Goal: Task Accomplishment & Management: Manage account settings

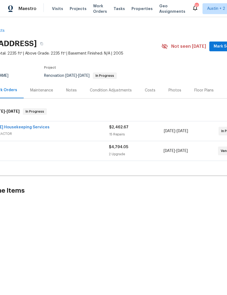
scroll to position [0, 37]
click at [204, 90] on div "Floor Plans" at bounding box center [202, 90] width 19 height 5
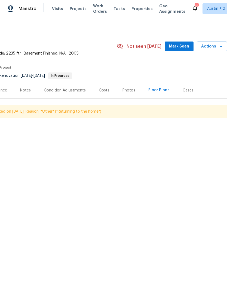
scroll to position [0, 80]
click at [218, 46] on icon "button" at bounding box center [220, 46] width 5 height 5
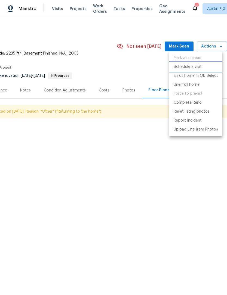
click at [201, 67] on li "Schedule a visit" at bounding box center [195, 67] width 53 height 9
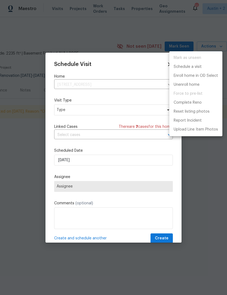
click at [66, 113] on div at bounding box center [113, 147] width 227 height 295
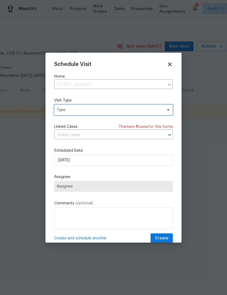
click at [67, 110] on span "Type" at bounding box center [110, 109] width 106 height 5
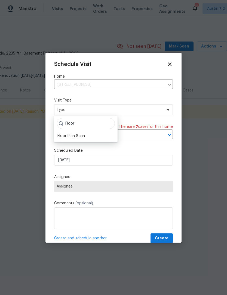
type input "Floor"
click at [65, 138] on div "Floor Plan Scan" at bounding box center [70, 135] width 27 height 5
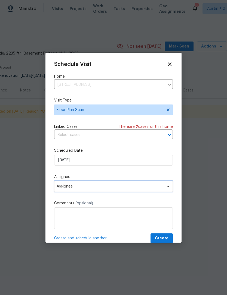
click at [67, 188] on span "Assignee" at bounding box center [110, 187] width 107 height 4
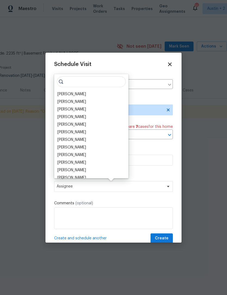
click at [66, 93] on div "[PERSON_NAME]" at bounding box center [71, 94] width 29 height 5
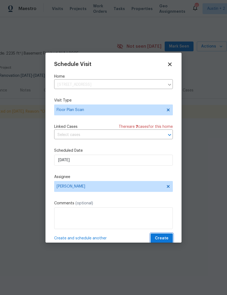
click at [165, 239] on span "Create" at bounding box center [162, 238] width 14 height 7
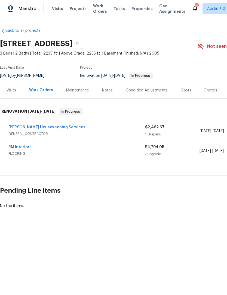
click at [21, 126] on link "[PERSON_NAME] Housekeeping Services" at bounding box center [46, 128] width 77 height 4
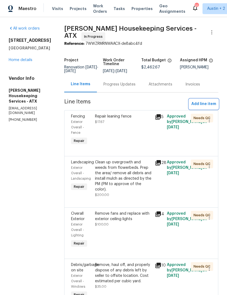
click at [213, 108] on span "Add line item" at bounding box center [203, 104] width 25 height 7
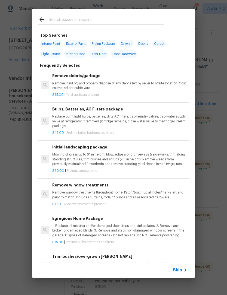
click at [61, 20] on input "text" at bounding box center [106, 20] width 115 height 8
type input "Exter"
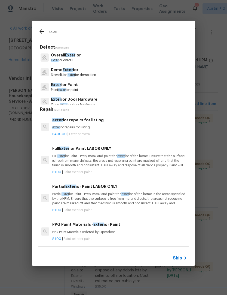
click at [163, 132] on div "$400.00 | Exterior overall" at bounding box center [119, 133] width 135 height 7
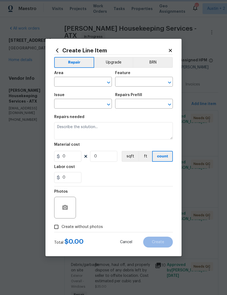
type input "Overall Exterior"
type input "exterior repairs for listing $400.00"
type textarea "exterior repairs for listing"
type input "400"
type input "1"
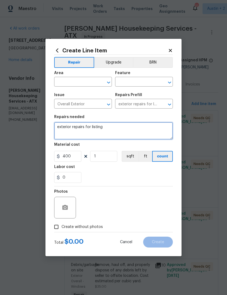
click at [167, 126] on textarea "exterior repairs for listing" at bounding box center [113, 130] width 118 height 17
click at [163, 130] on textarea "exterior repairs for listing" at bounding box center [113, 130] width 118 height 17
click at [163, 129] on textarea "exterior repairs for listing" at bounding box center [113, 130] width 118 height 17
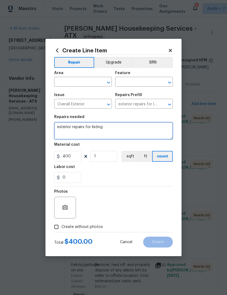
click at [163, 129] on textarea "exterior repairs for listing" at bounding box center [113, 130] width 118 height 17
click at [163, 130] on textarea "exterior repairs for listing" at bounding box center [113, 130] width 118 height 17
type textarea "e"
type textarea "Paint exterior trim around garage door."
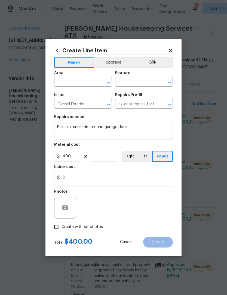
click at [67, 83] on input "text" at bounding box center [75, 82] width 42 height 8
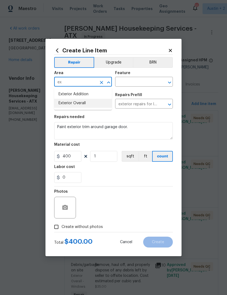
click at [66, 103] on li "Exterior Overall" at bounding box center [83, 103] width 58 height 9
type input "Exterior Overall"
click at [67, 157] on input "400" at bounding box center [67, 156] width 27 height 11
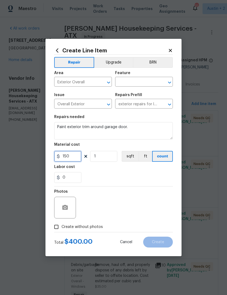
type input "150"
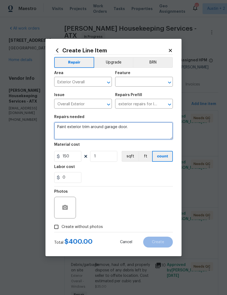
click at [155, 130] on textarea "Paint exterior trim around garage door." at bounding box center [113, 130] width 118 height 17
type textarea "Paint exterior trim around garage doors"
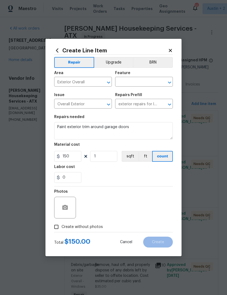
click at [59, 230] on input "Create without photos" at bounding box center [56, 227] width 10 height 10
checkbox input "true"
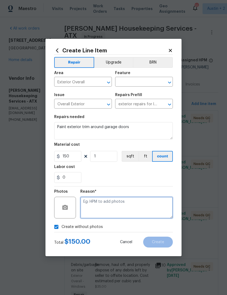
click at [163, 208] on textarea at bounding box center [126, 208] width 92 height 22
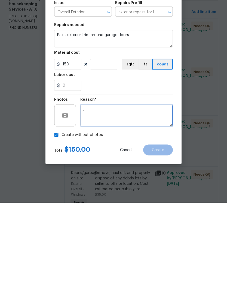
type textarea "."
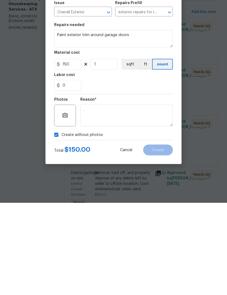
scroll to position [17, 0]
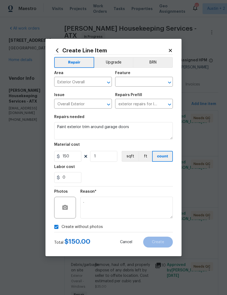
click at [152, 79] on input "text" at bounding box center [136, 82] width 42 height 8
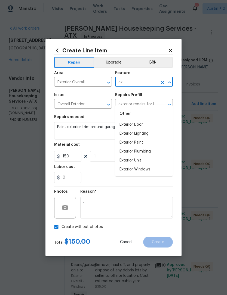
click at [144, 138] on li "Exterior Paint" at bounding box center [144, 142] width 58 height 9
type input "Exterior Paint"
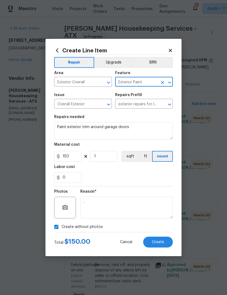
click at [168, 175] on div "0" at bounding box center [113, 177] width 118 height 11
click at [169, 241] on button "Create" at bounding box center [158, 242] width 30 height 11
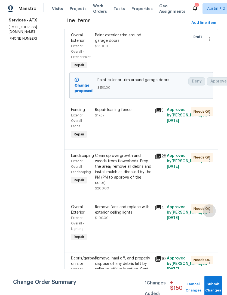
scroll to position [81, 0]
click at [194, 139] on div "Needs QC" at bounding box center [195, 124] width 12 height 36
click at [212, 117] on icon "button" at bounding box center [209, 114] width 7 height 7
click at [166, 143] on div at bounding box center [113, 147] width 227 height 295
click at [131, 118] on div "Repair leaning fence $17.67" at bounding box center [123, 112] width 57 height 11
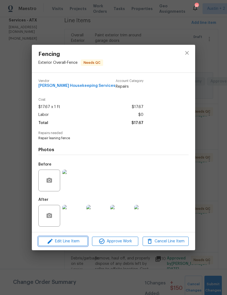
click at [56, 243] on span "Edit Line Item" at bounding box center [63, 241] width 46 height 7
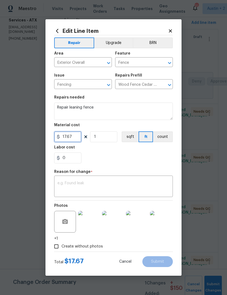
click at [71, 139] on input "17.67" at bounding box center [67, 137] width 27 height 11
type input "200"
click at [160, 186] on textarea at bounding box center [113, 187] width 112 height 11
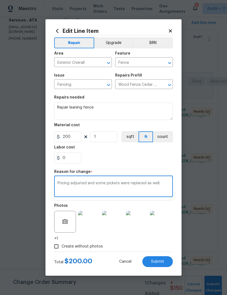
type textarea "Pricing adjusted and some pickets were replaced as well."
click at [163, 160] on div "0" at bounding box center [113, 158] width 118 height 11
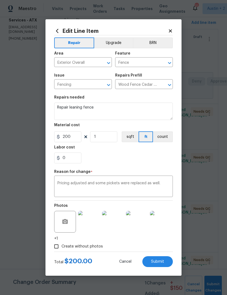
click at [161, 263] on span "Submit" at bounding box center [157, 262] width 13 height 4
type input "17.67"
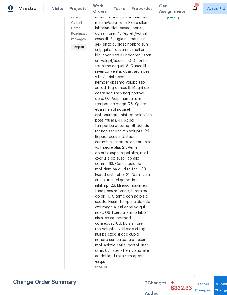
scroll to position [1029, 0]
click at [219, 285] on button "Submit Changes" at bounding box center [221, 287] width 17 height 23
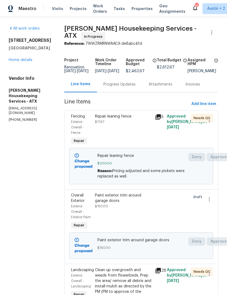
scroll to position [0, 0]
click at [15, 57] on div "1517 Silver Oak Trl Cedar Park, TX 78613 Home details" at bounding box center [30, 50] width 42 height 25
click at [18, 60] on link "Home details" at bounding box center [21, 60] width 24 height 4
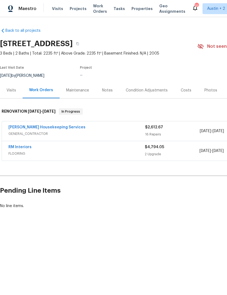
click at [183, 91] on div "Costs" at bounding box center [185, 90] width 11 height 5
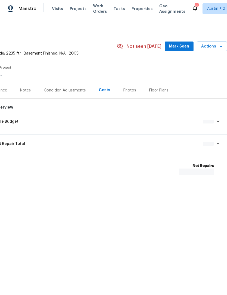
scroll to position [0, 80]
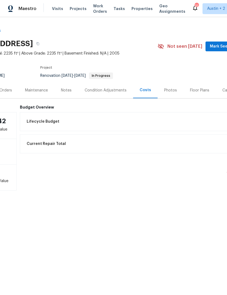
scroll to position [0, 40]
click at [40, 115] on div "Lifecycle Budget $5,785.24" at bounding box center [143, 121] width 248 height 19
click at [46, 120] on span "Lifecycle Budget" at bounding box center [42, 121] width 33 height 5
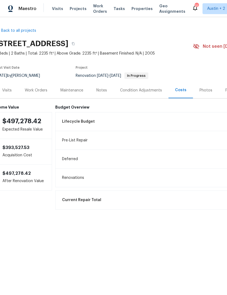
scroll to position [0, 6]
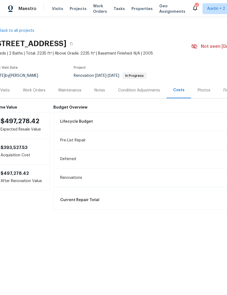
click at [74, 197] on div "Current Repair Total $7,406.72" at bounding box center [177, 200] width 241 height 12
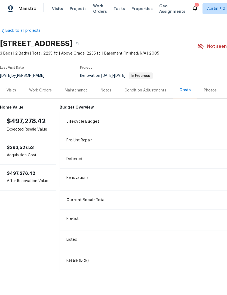
scroll to position [0, 0]
click at [136, 4] on div "Visits Projects Work Orders Tasks Properties Geo Assignments" at bounding box center [122, 8] width 140 height 11
click at [135, 4] on div "Visits Projects Work Orders Tasks Properties Geo Assignments" at bounding box center [122, 8] width 140 height 11
click at [136, 10] on span "Properties" at bounding box center [141, 8] width 21 height 5
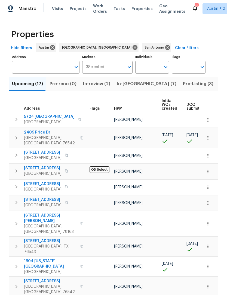
click at [183, 84] on span "Pre-Listing (3)" at bounding box center [198, 84] width 30 height 8
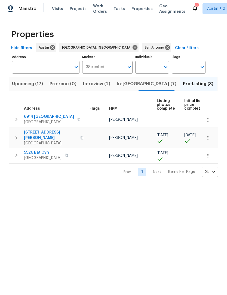
click at [125, 85] on span "In-[GEOGRAPHIC_DATA] (7)" at bounding box center [147, 84] width 60 height 8
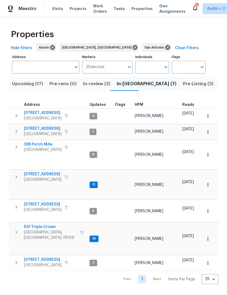
click at [35, 112] on span "[STREET_ADDRESS]" at bounding box center [43, 112] width 38 height 5
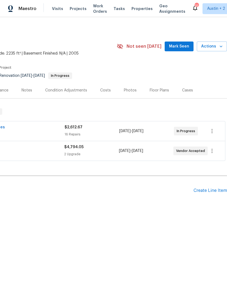
scroll to position [0, 80]
click at [216, 47] on span "Actions" at bounding box center [211, 46] width 21 height 7
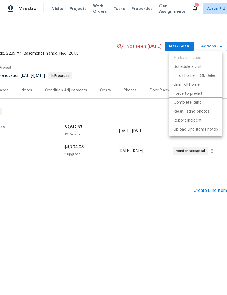
click at [192, 102] on p "Complete Reno" at bounding box center [187, 103] width 28 height 6
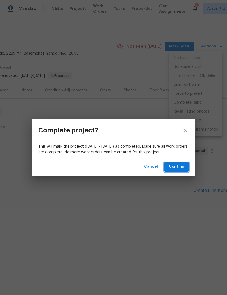
click at [182, 168] on span "Confirm" at bounding box center [175, 167] width 15 height 7
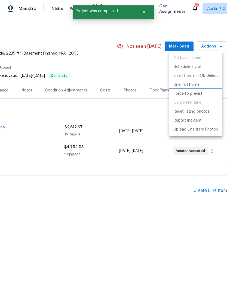
click at [195, 93] on p "Force to pre-list" at bounding box center [187, 94] width 29 height 6
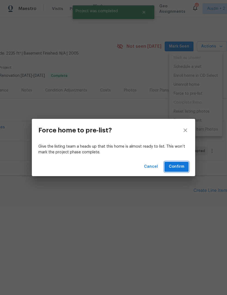
click at [182, 167] on span "Confirm" at bounding box center [175, 167] width 15 height 7
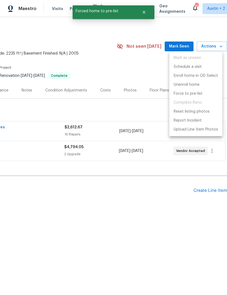
click at [26, 181] on div at bounding box center [113, 147] width 227 height 295
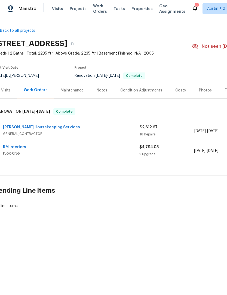
scroll to position [0, 5]
click at [74, 42] on icon "button" at bounding box center [72, 43] width 3 height 3
